Goal: Task Accomplishment & Management: Complete application form

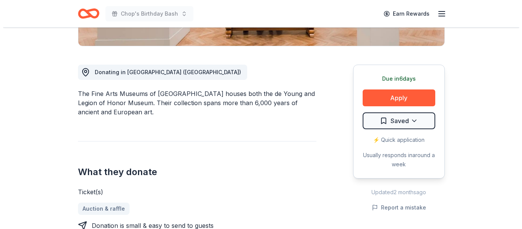
scroll to position [191, 0]
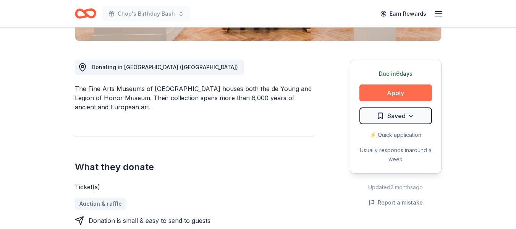
click at [379, 92] on button "Apply" at bounding box center [395, 92] width 73 height 17
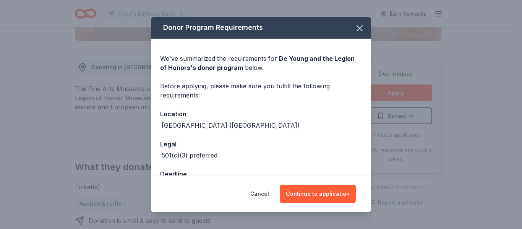
scroll to position [25, 0]
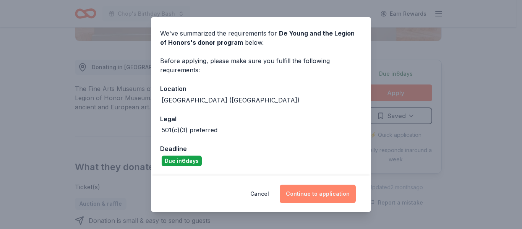
click at [306, 196] on button "Continue to application" at bounding box center [318, 193] width 76 height 18
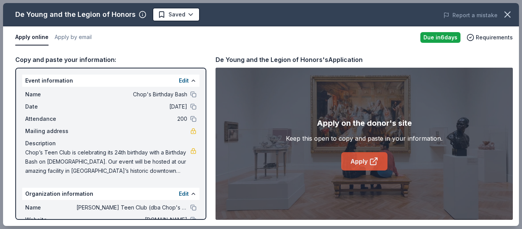
click at [354, 157] on link "Apply" at bounding box center [364, 161] width 46 height 18
click at [70, 36] on button "Apply by email" at bounding box center [73, 37] width 37 height 16
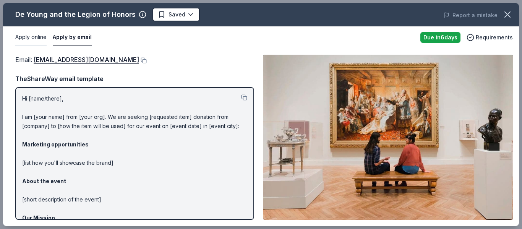
click at [29, 37] on button "Apply online" at bounding box center [30, 37] width 31 height 16
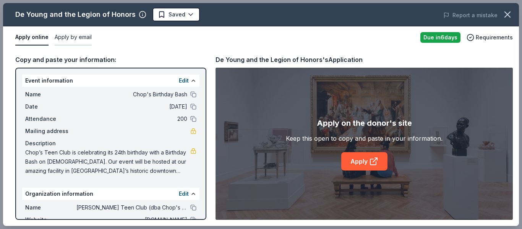
click at [72, 36] on button "Apply by email" at bounding box center [73, 37] width 37 height 16
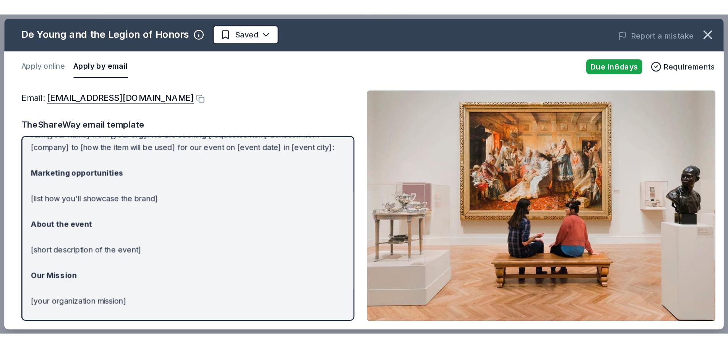
scroll to position [0, 0]
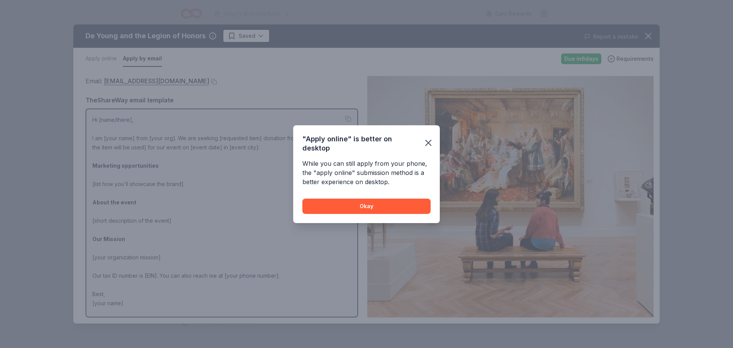
click at [427, 141] on icon "button" at bounding box center [428, 142] width 5 height 5
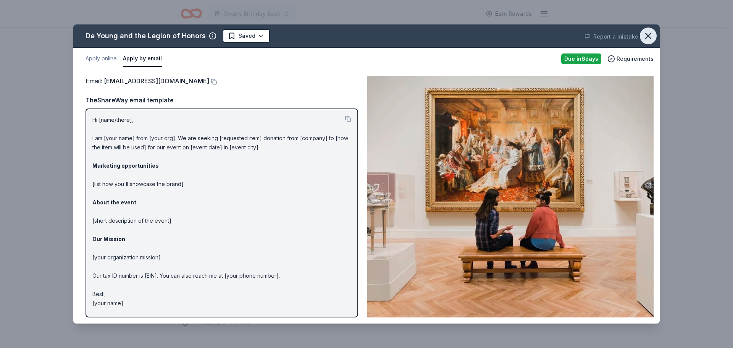
click at [516, 36] on icon "button" at bounding box center [648, 36] width 11 height 11
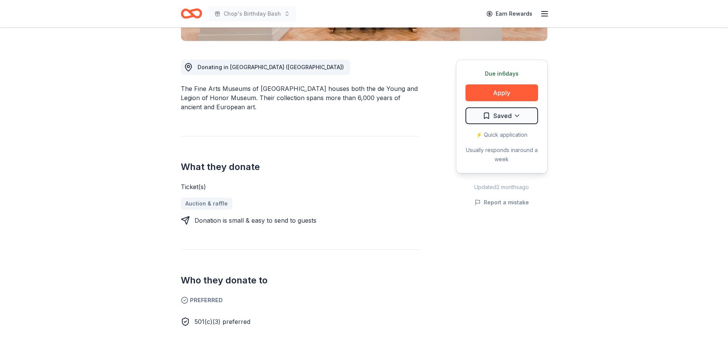
click at [191, 13] on icon "Home" at bounding box center [195, 14] width 12 height 8
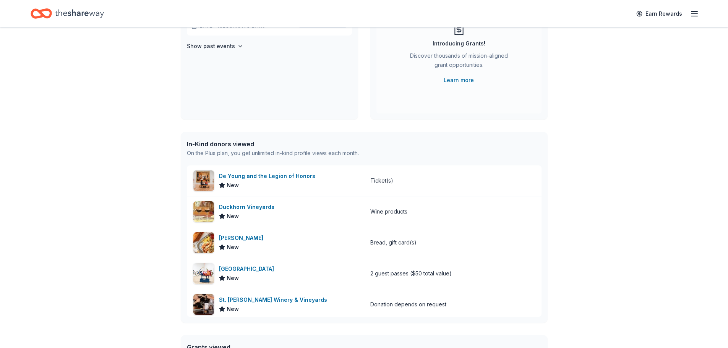
scroll to position [115, 0]
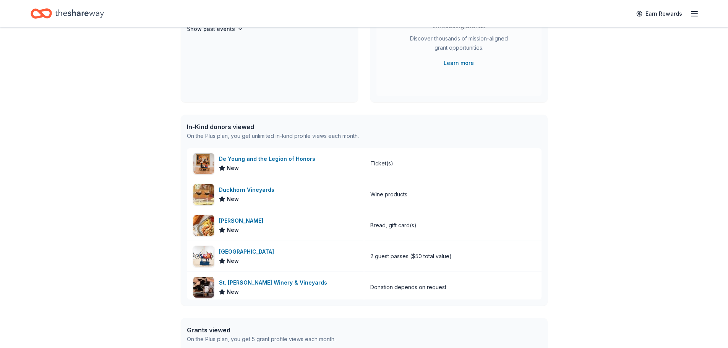
click at [100, 181] on div "👋 Hi [PERSON_NAME] In-Kind Create new event Chop's Birthday Bash [DEMOGRAPHIC_D…" at bounding box center [364, 179] width 728 height 533
click at [234, 220] on div "[PERSON_NAME]" at bounding box center [242, 220] width 47 height 9
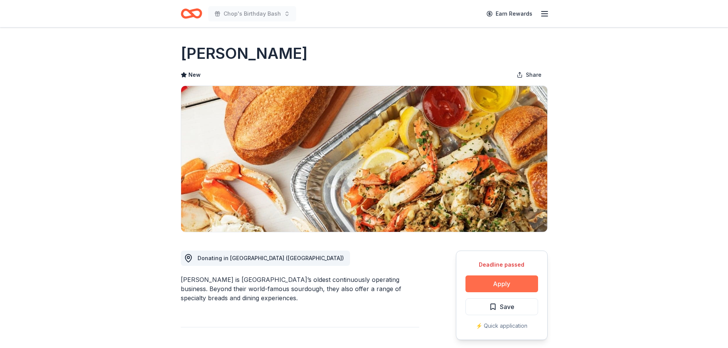
click at [500, 282] on button "Apply" at bounding box center [501, 283] width 73 height 17
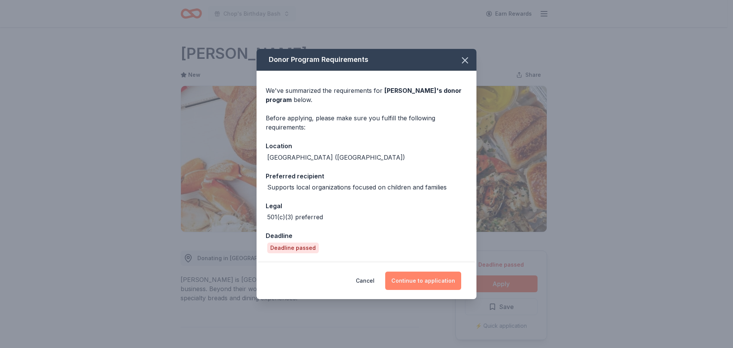
click at [416, 282] on button "Continue to application" at bounding box center [423, 281] width 76 height 18
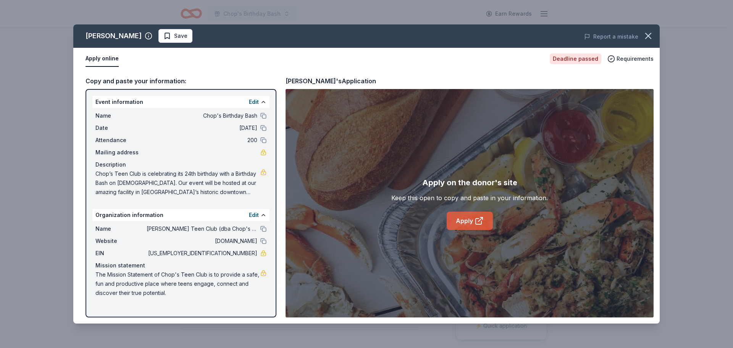
click at [467, 222] on link "Apply" at bounding box center [470, 221] width 46 height 18
click at [652, 36] on icon "button" at bounding box center [648, 36] width 11 height 11
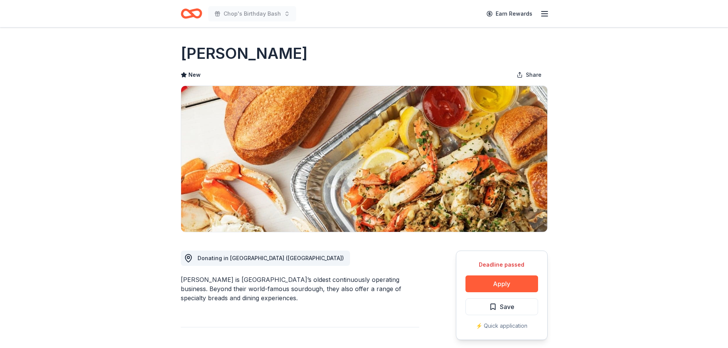
click at [188, 14] on icon "Home" at bounding box center [191, 14] width 21 height 18
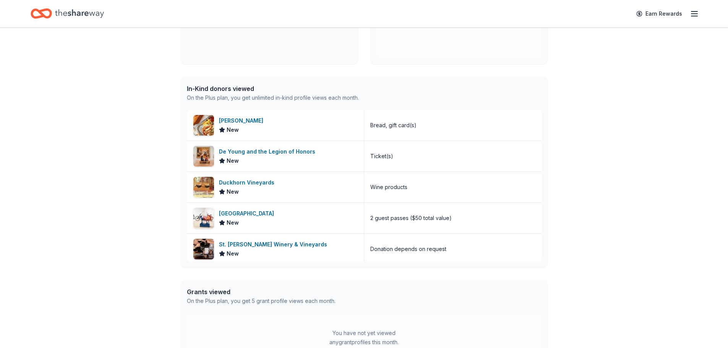
scroll to position [3, 0]
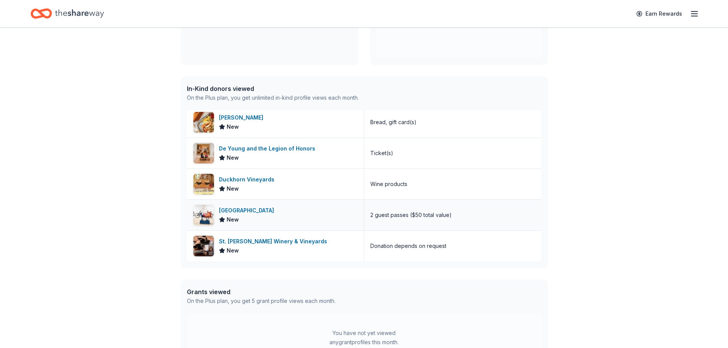
click at [237, 210] on div "[GEOGRAPHIC_DATA]" at bounding box center [248, 210] width 58 height 9
click at [244, 243] on div "St. [PERSON_NAME] Winery & Vineyards" at bounding box center [274, 241] width 111 height 9
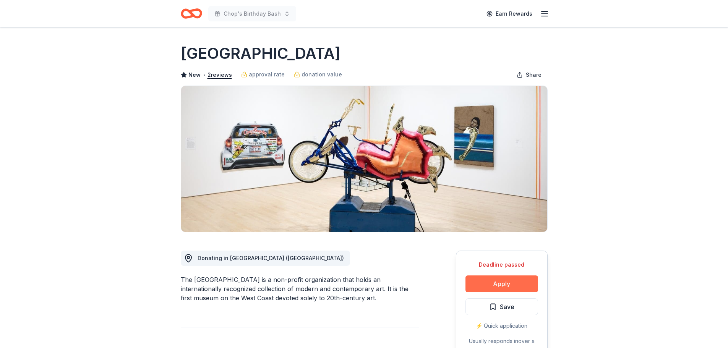
click at [492, 283] on button "Apply" at bounding box center [501, 283] width 73 height 17
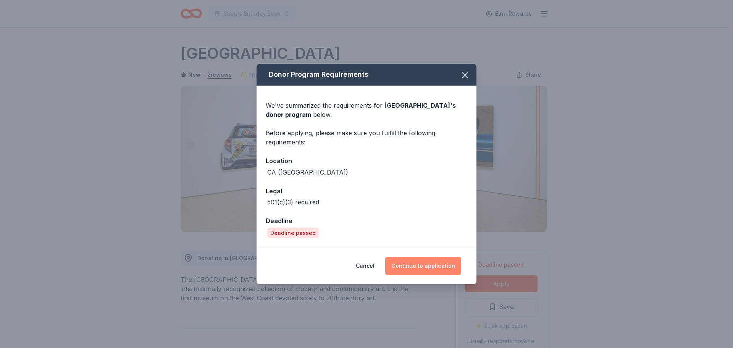
click at [421, 269] on button "Continue to application" at bounding box center [423, 266] width 76 height 18
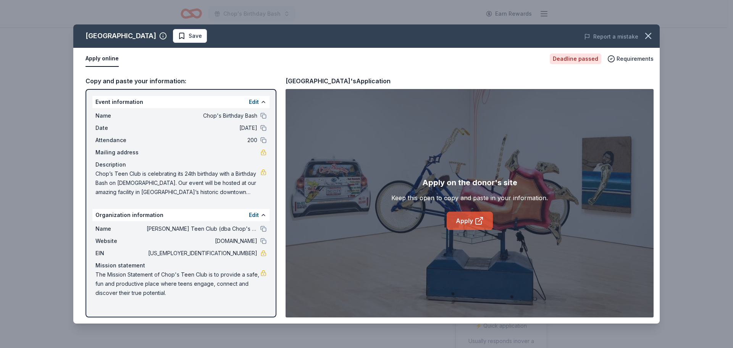
click at [469, 222] on link "Apply" at bounding box center [470, 221] width 46 height 18
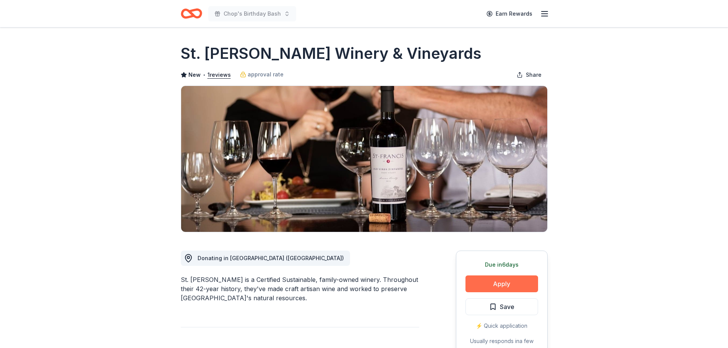
click at [495, 283] on button "Apply" at bounding box center [501, 283] width 73 height 17
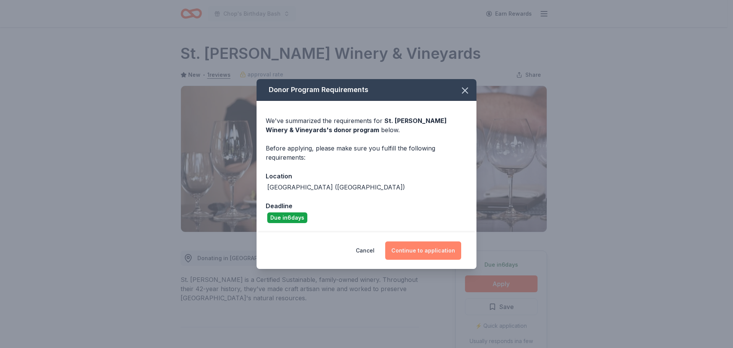
click at [426, 252] on button "Continue to application" at bounding box center [423, 250] width 76 height 18
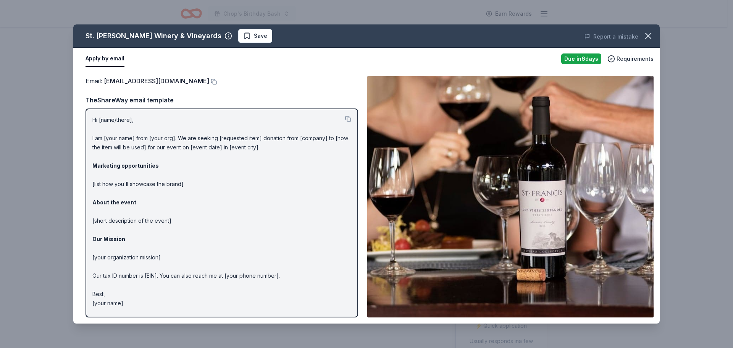
click at [51, 265] on div "St. Francis Winery & Vineyards Save Report a mistake Apply by email Due in 6 da…" at bounding box center [366, 174] width 733 height 348
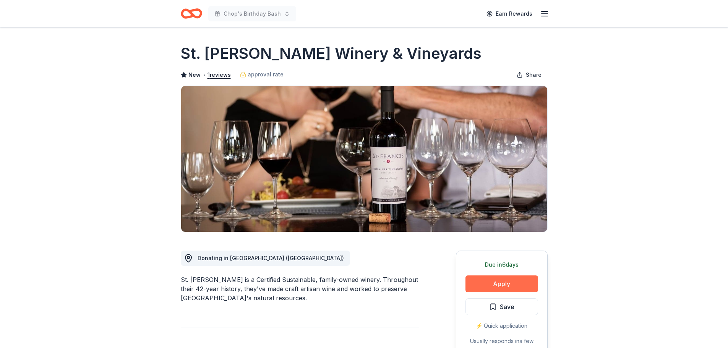
click at [488, 284] on button "Apply" at bounding box center [501, 283] width 73 height 17
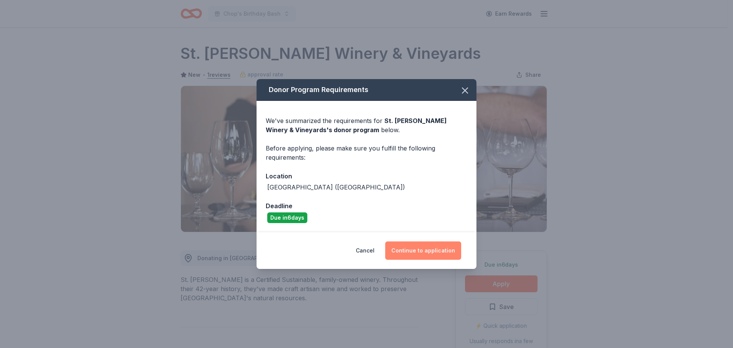
click at [419, 252] on button "Continue to application" at bounding box center [423, 250] width 76 height 18
